Goal: Task Accomplishment & Management: Manage account settings

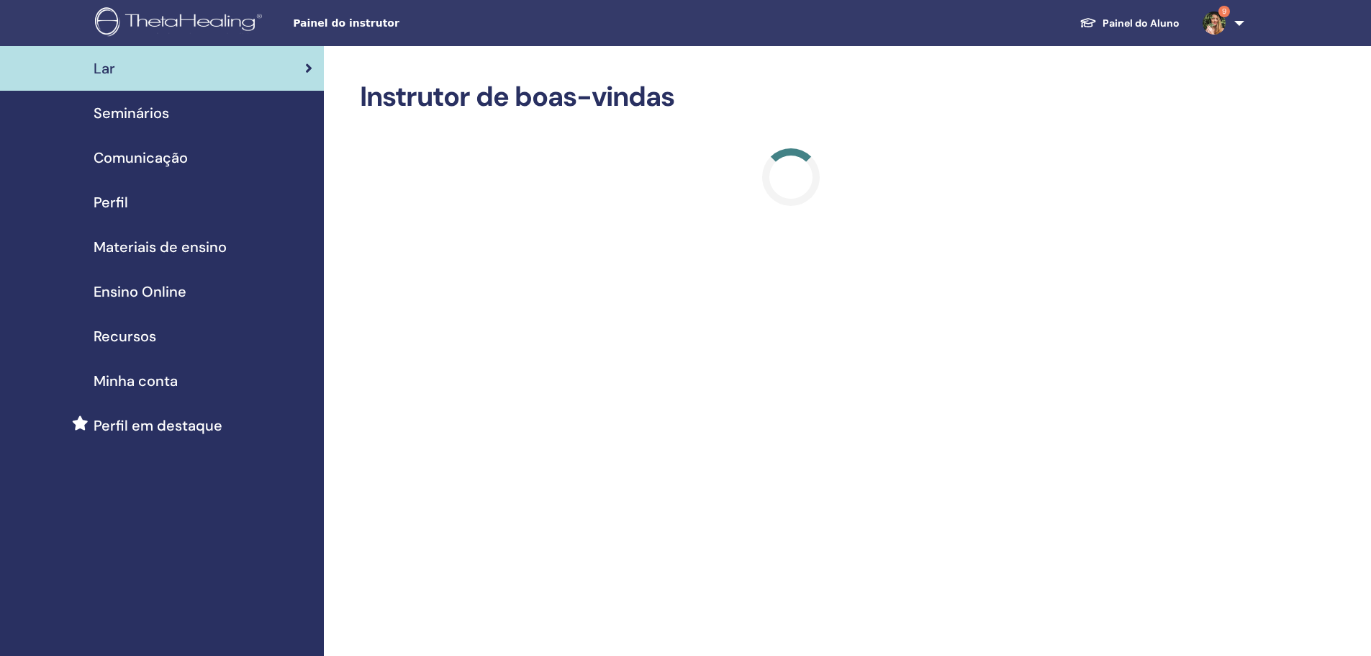
click at [174, 112] on div "Seminários" at bounding box center [162, 113] width 301 height 22
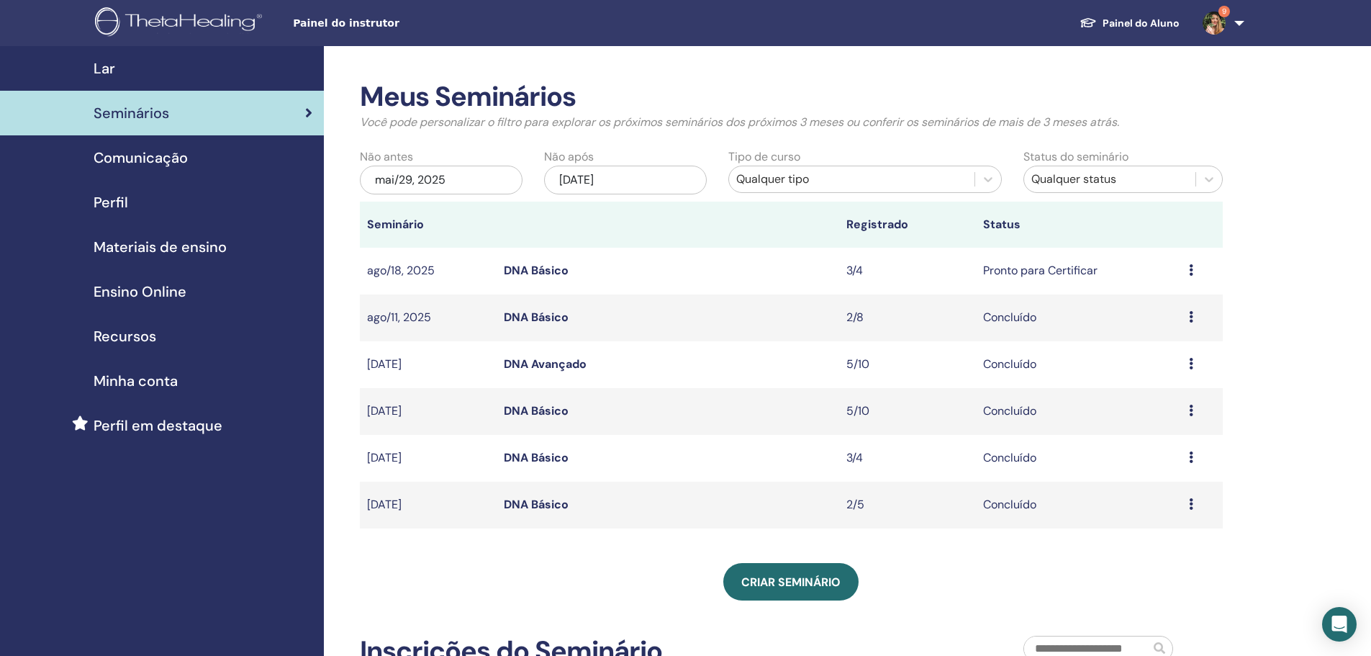
click at [1180, 269] on td "Pronto para Certificar" at bounding box center [1078, 271] width 205 height 47
click at [1205, 268] on div "Visualizar Editar Participantes Cancelar" at bounding box center [1202, 270] width 27 height 17
click at [1168, 325] on link "Participantes" at bounding box center [1172, 323] width 71 height 15
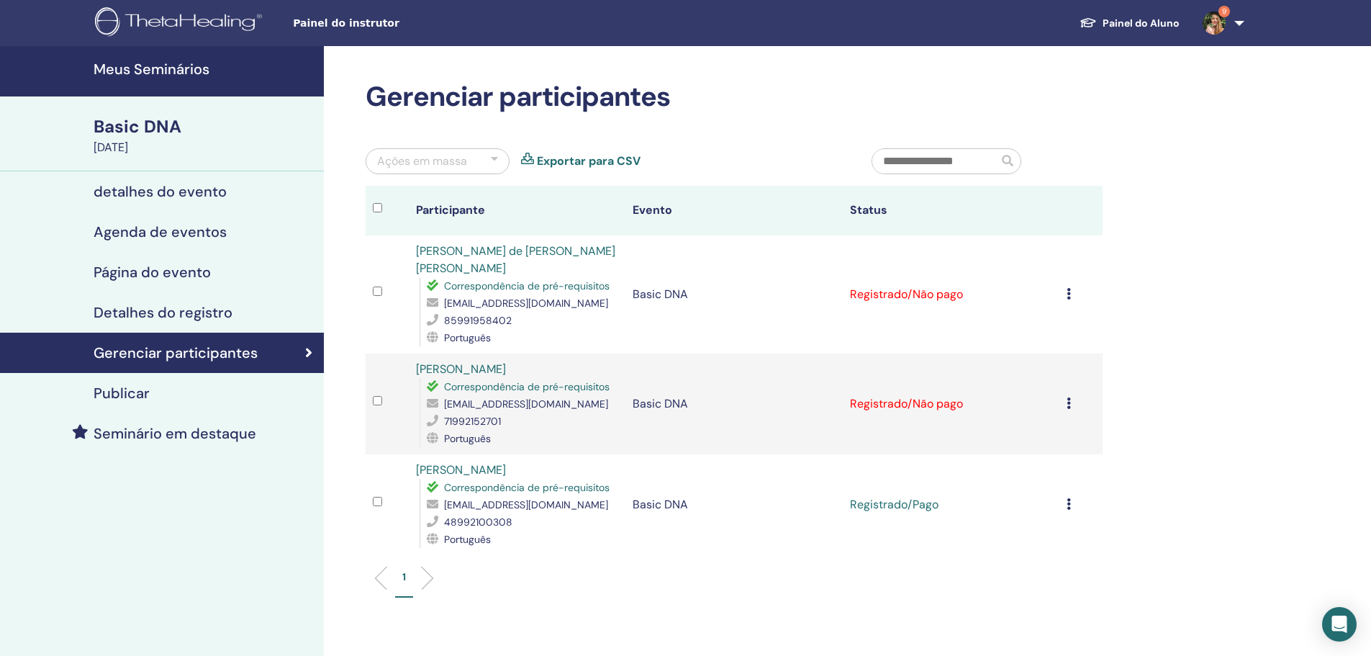
click at [1070, 406] on icon at bounding box center [1069, 403] width 4 height 12
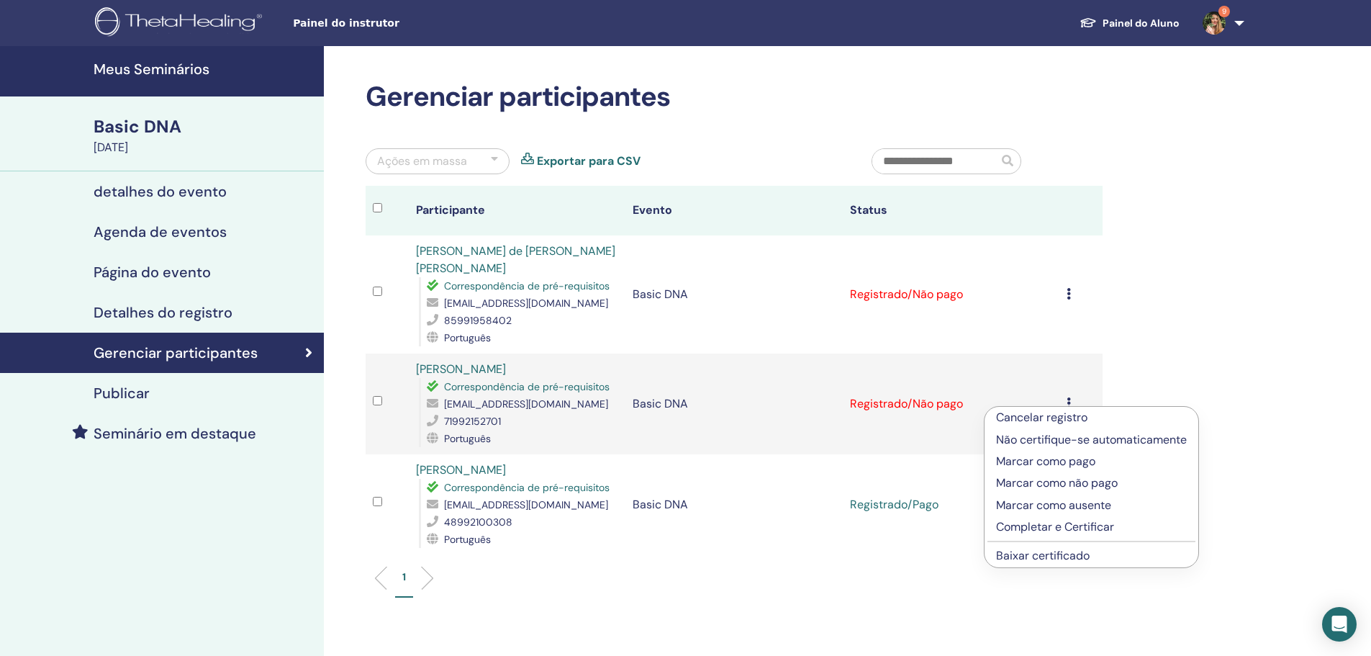
click at [1040, 463] on p "Marcar como pago" at bounding box center [1091, 461] width 191 height 17
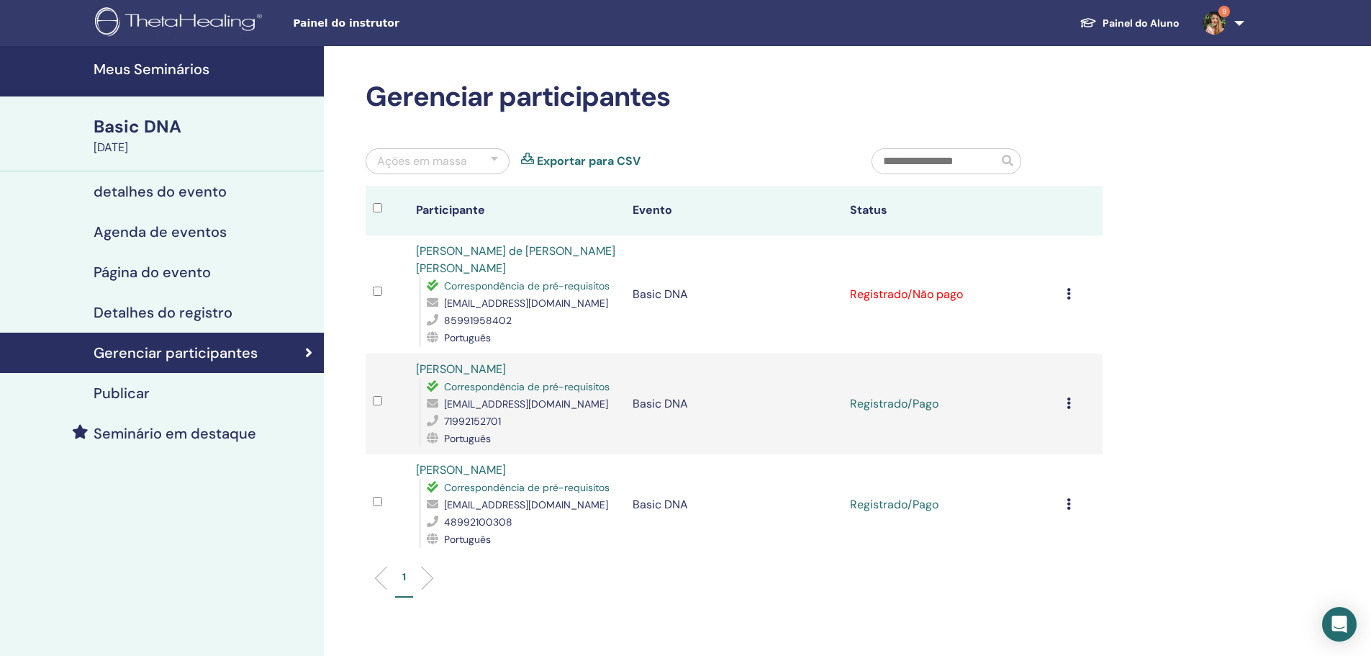
click at [1070, 295] on icon at bounding box center [1069, 294] width 4 height 12
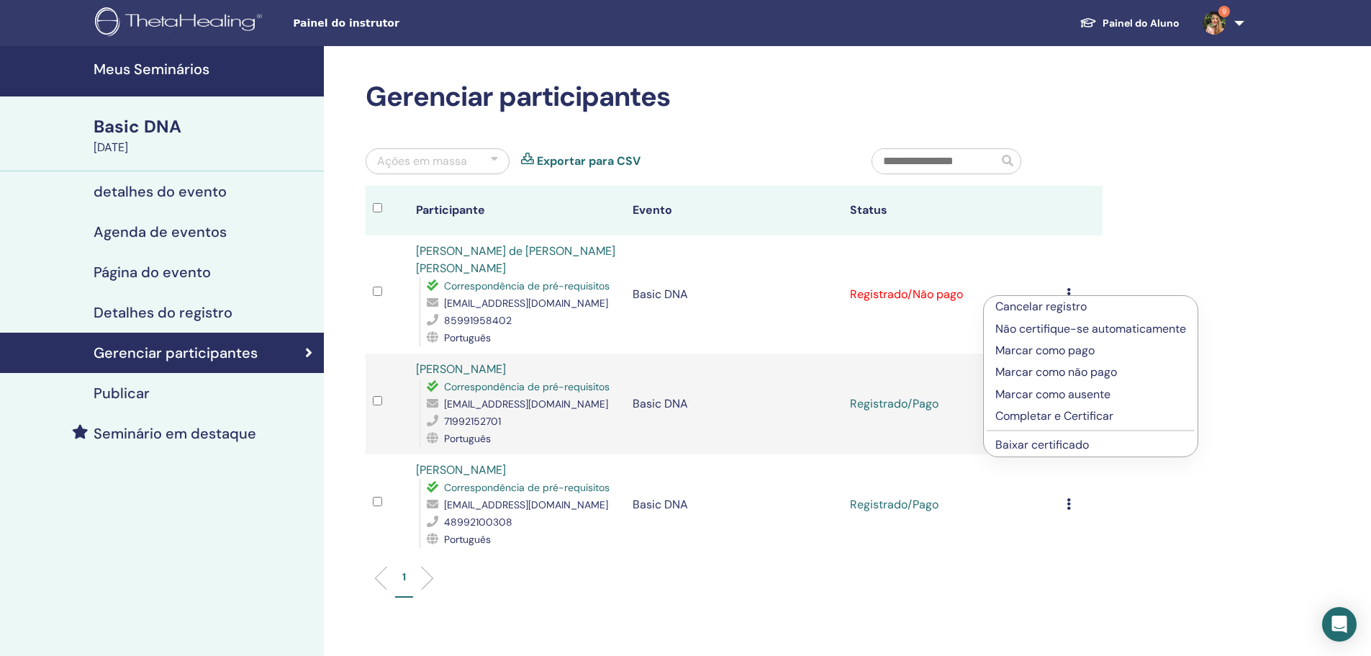
click at [1054, 348] on p "Marcar como pago" at bounding box center [1090, 350] width 191 height 17
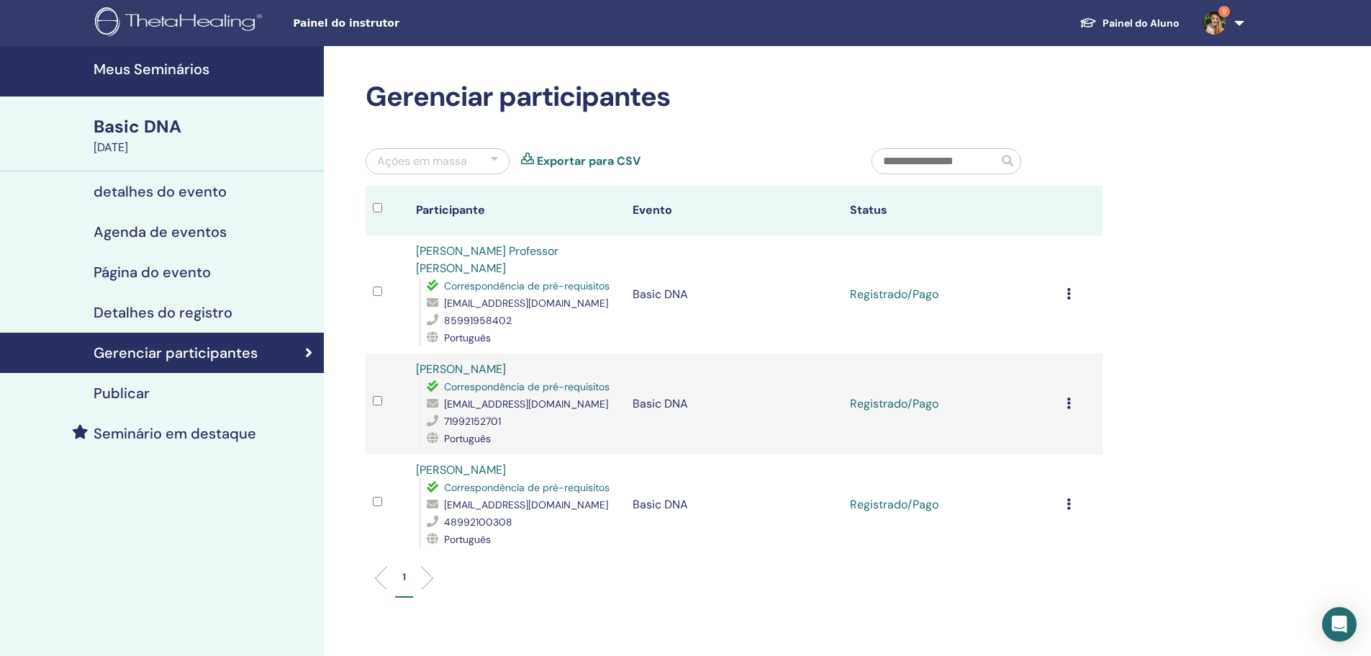
click at [479, 163] on div "Ações em massa" at bounding box center [438, 161] width 144 height 26
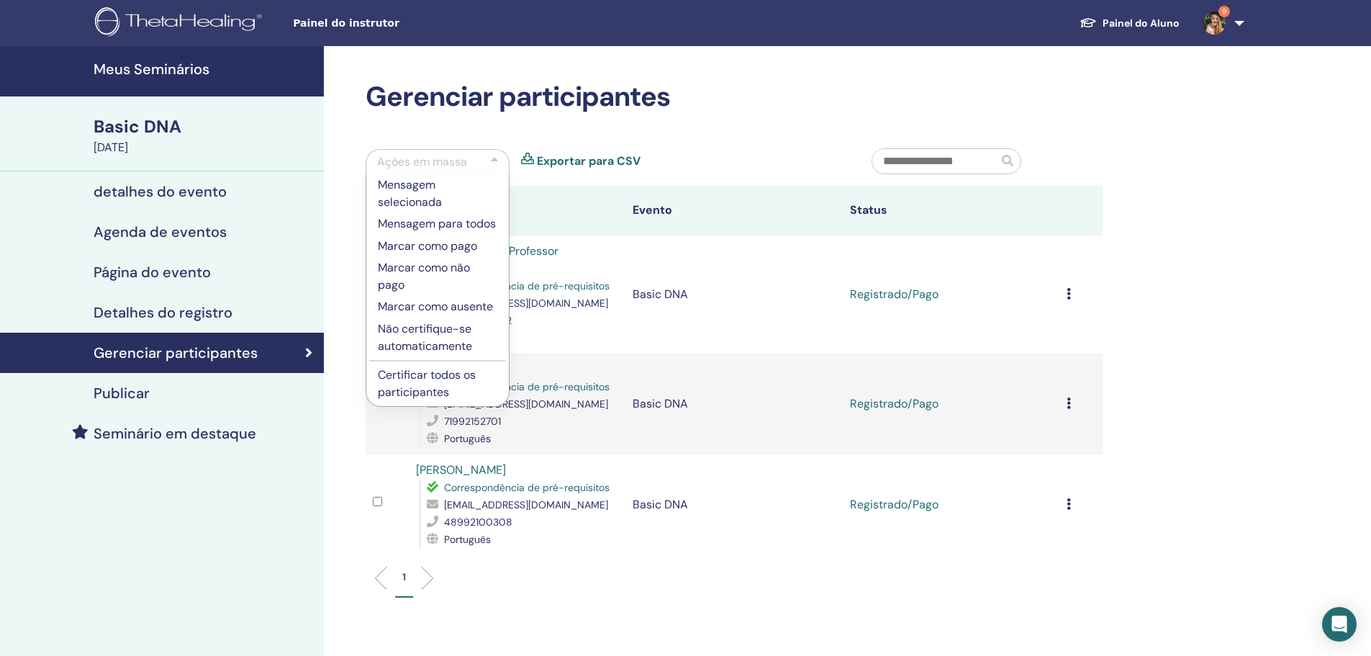
click at [446, 387] on p "Certificar todos os participantes" at bounding box center [437, 383] width 119 height 35
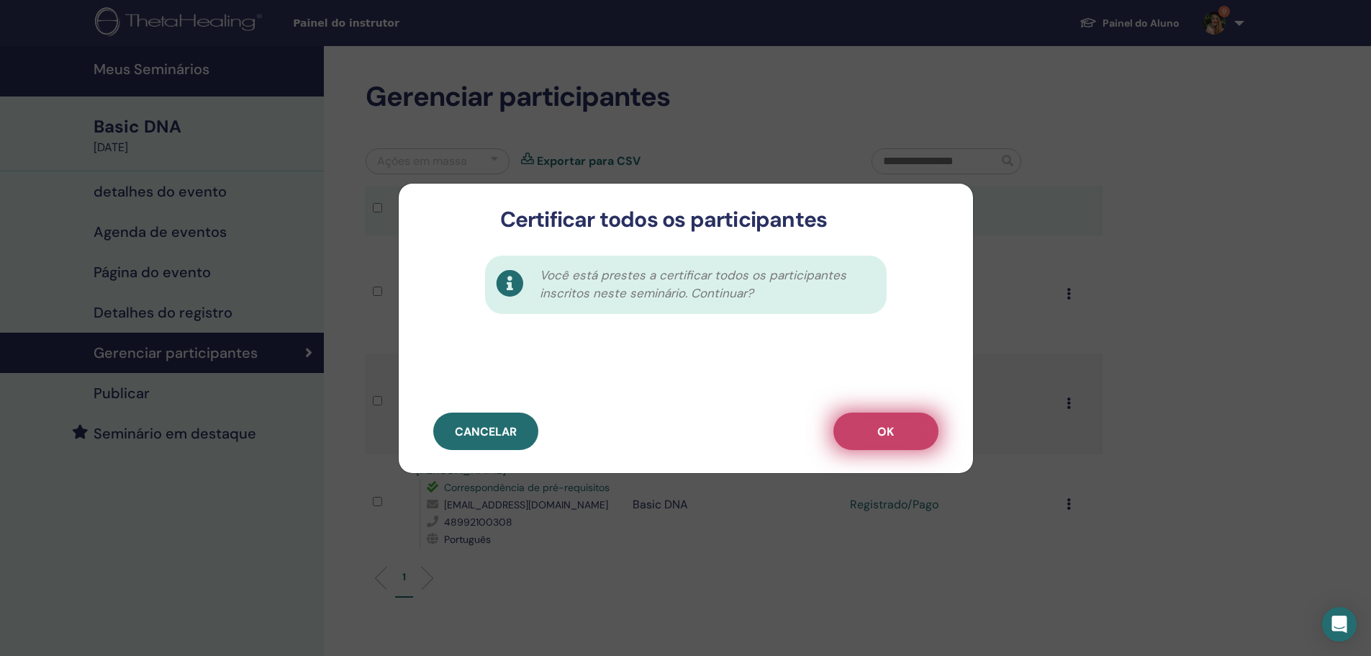
click at [883, 438] on span "OK" at bounding box center [885, 431] width 17 height 15
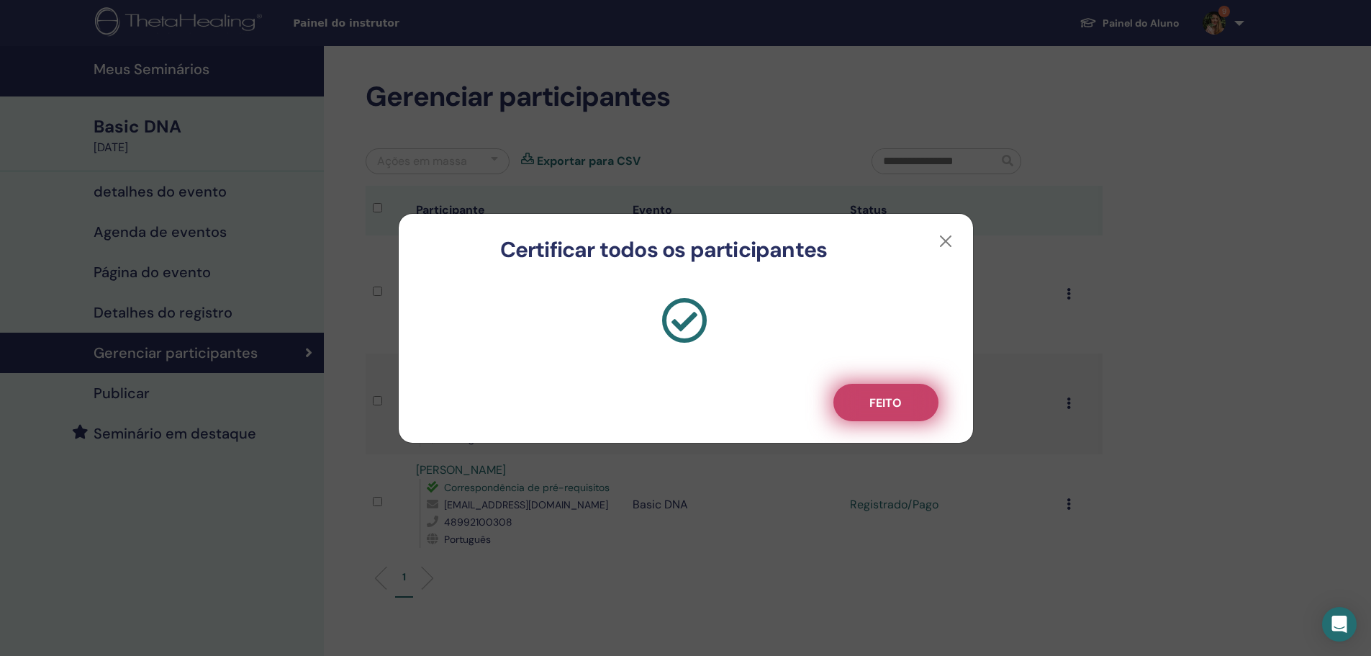
click at [896, 414] on button "Feito" at bounding box center [885, 402] width 105 height 37
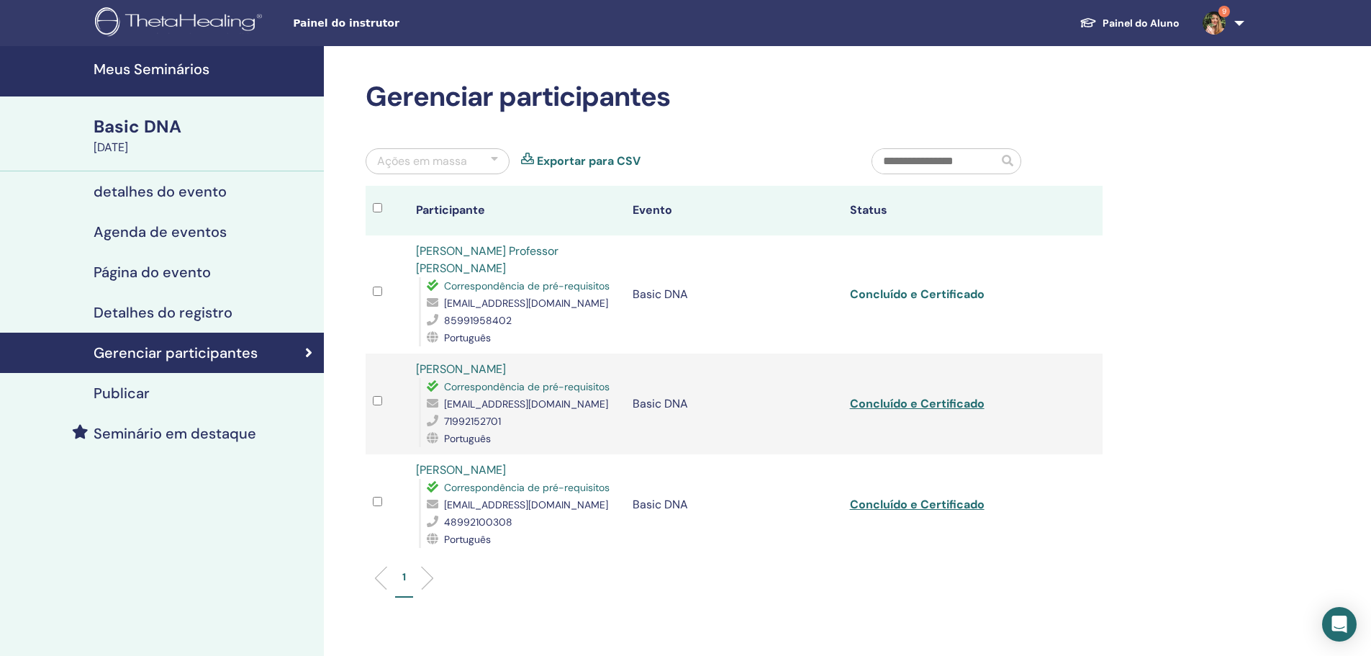
click at [905, 295] on link "Concluído e Certificado" at bounding box center [917, 293] width 135 height 15
click at [898, 403] on link "Concluído e Certificado" at bounding box center [917, 403] width 135 height 15
click at [890, 502] on link "Concluído e Certificado" at bounding box center [917, 504] width 135 height 15
